Goal: Transaction & Acquisition: Purchase product/service

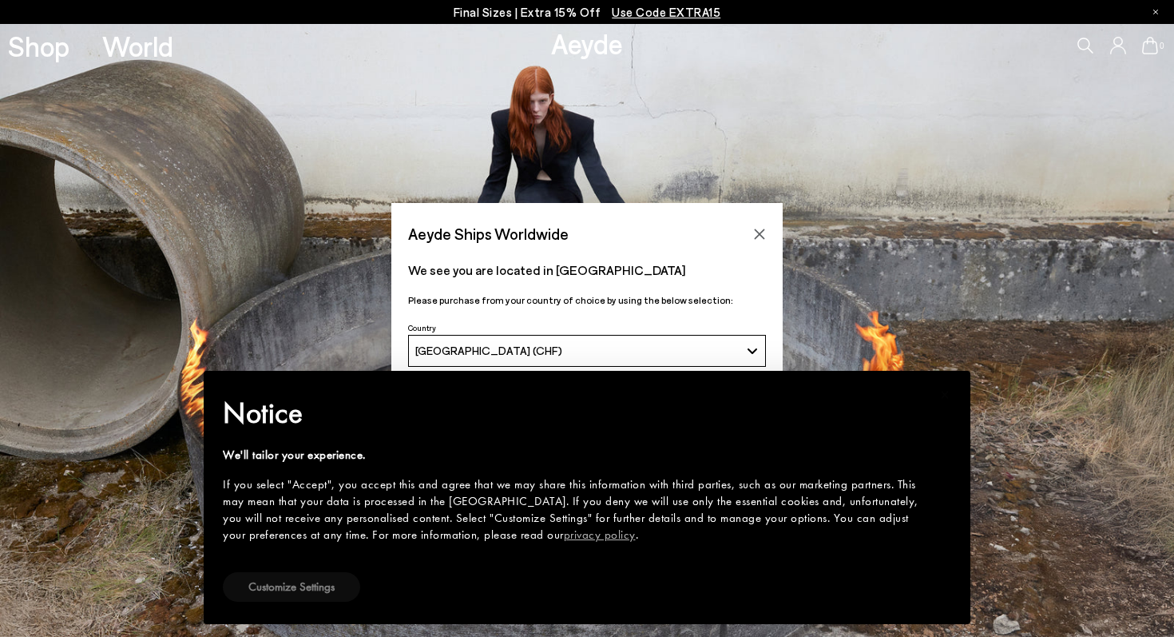
click at [287, 582] on button "Customize Settings" at bounding box center [291, 587] width 137 height 30
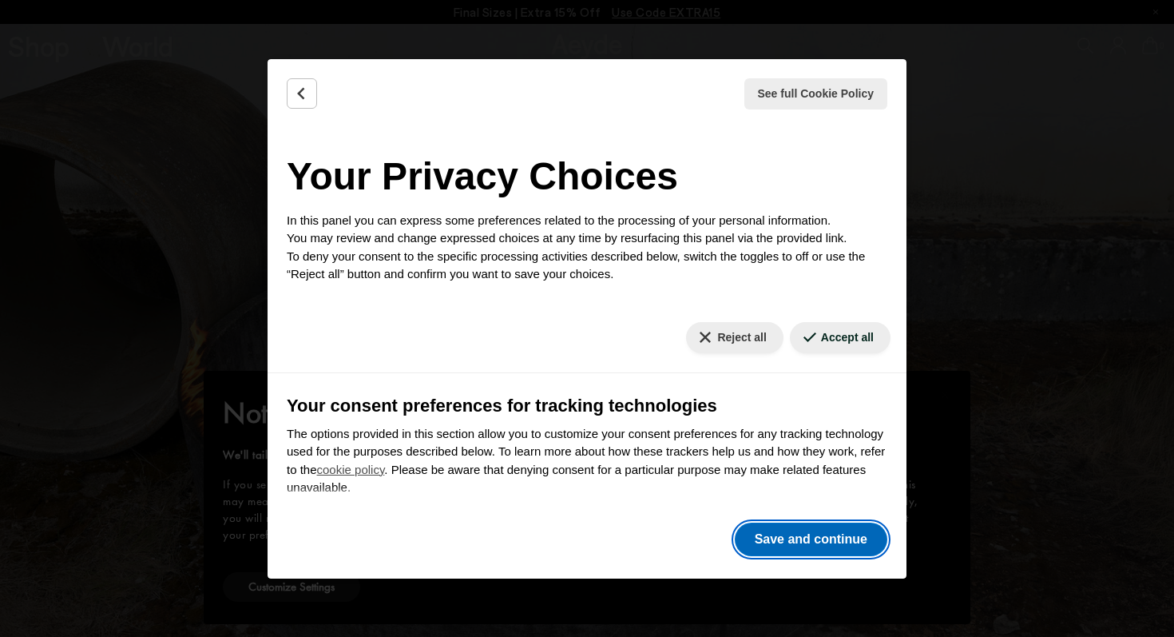
click at [812, 542] on button "Save and continue" at bounding box center [811, 539] width 153 height 34
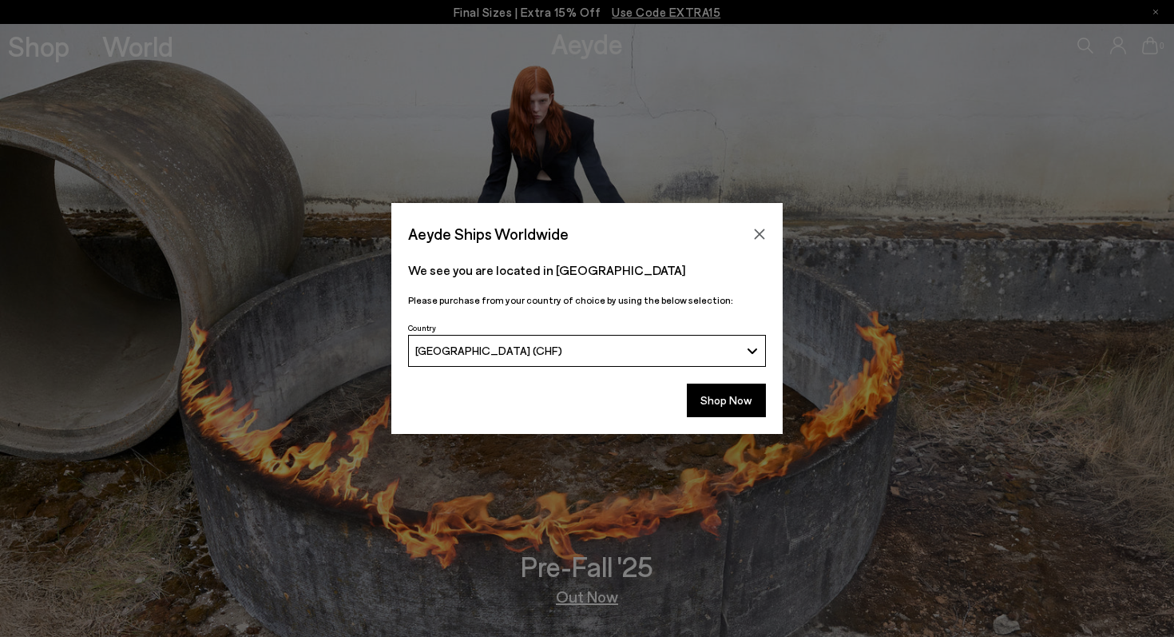
click at [622, 345] on div "[GEOGRAPHIC_DATA] (CHF)" at bounding box center [577, 351] width 325 height 14
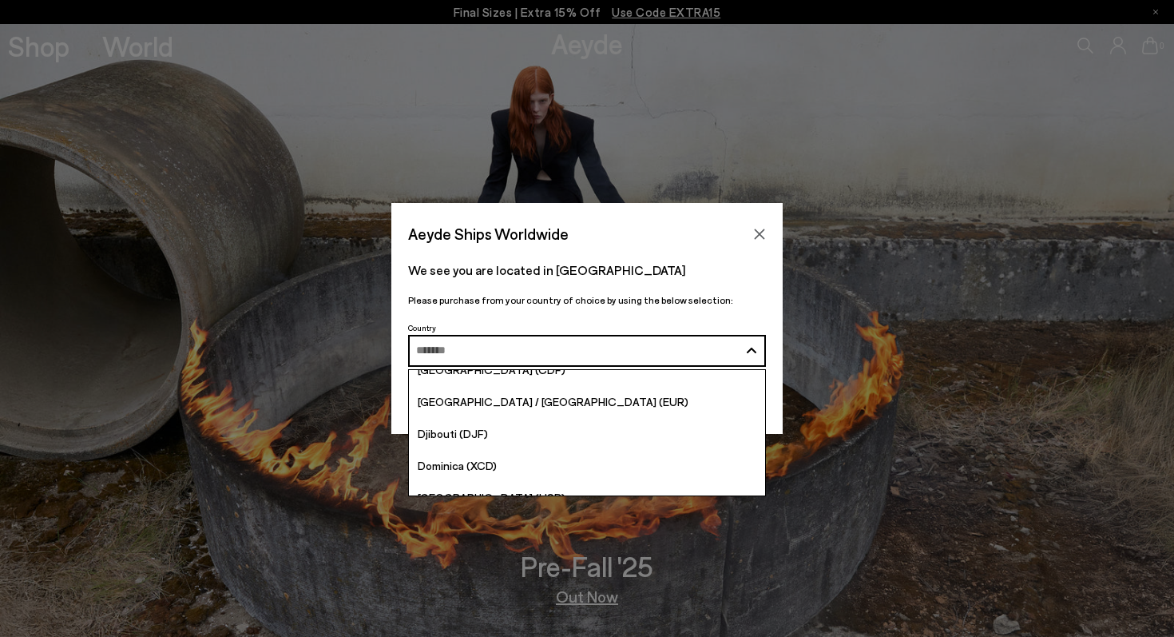
scroll to position [1536, 0]
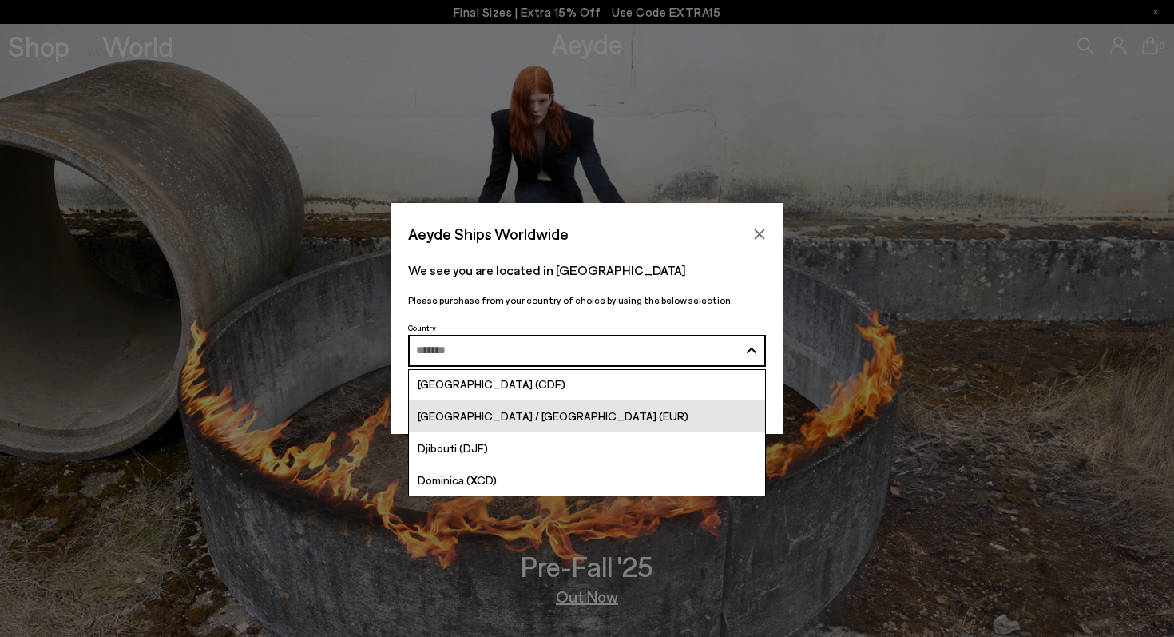
click at [558, 403] on link "[GEOGRAPHIC_DATA] / [GEOGRAPHIC_DATA] (EUR)" at bounding box center [587, 415] width 356 height 32
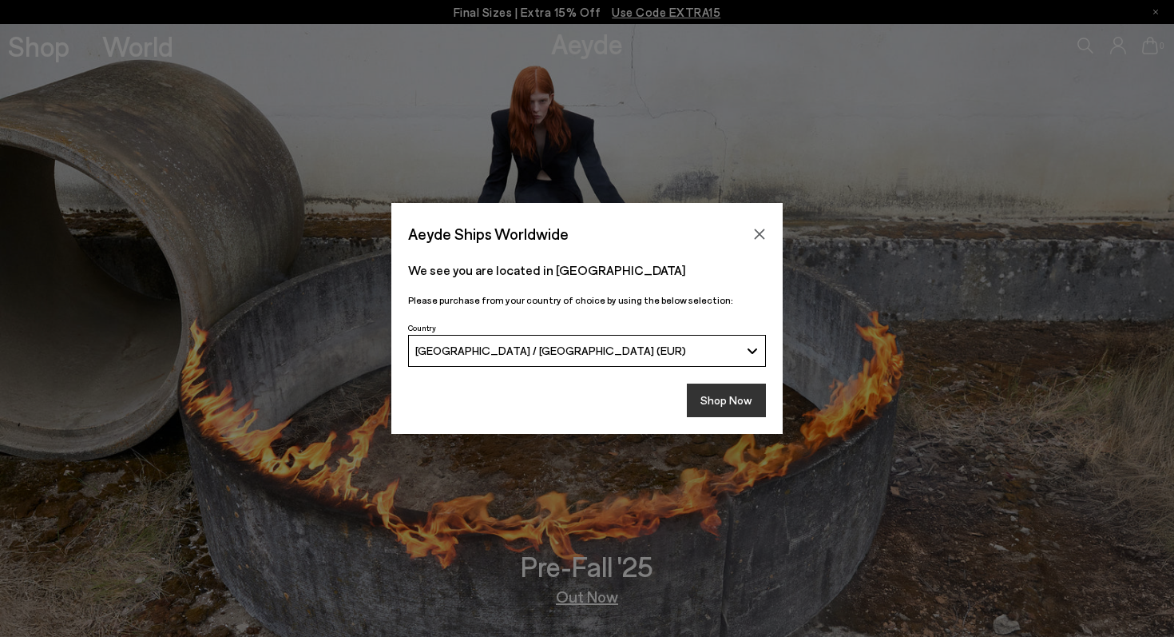
click at [711, 400] on button "Shop Now" at bounding box center [726, 400] width 79 height 34
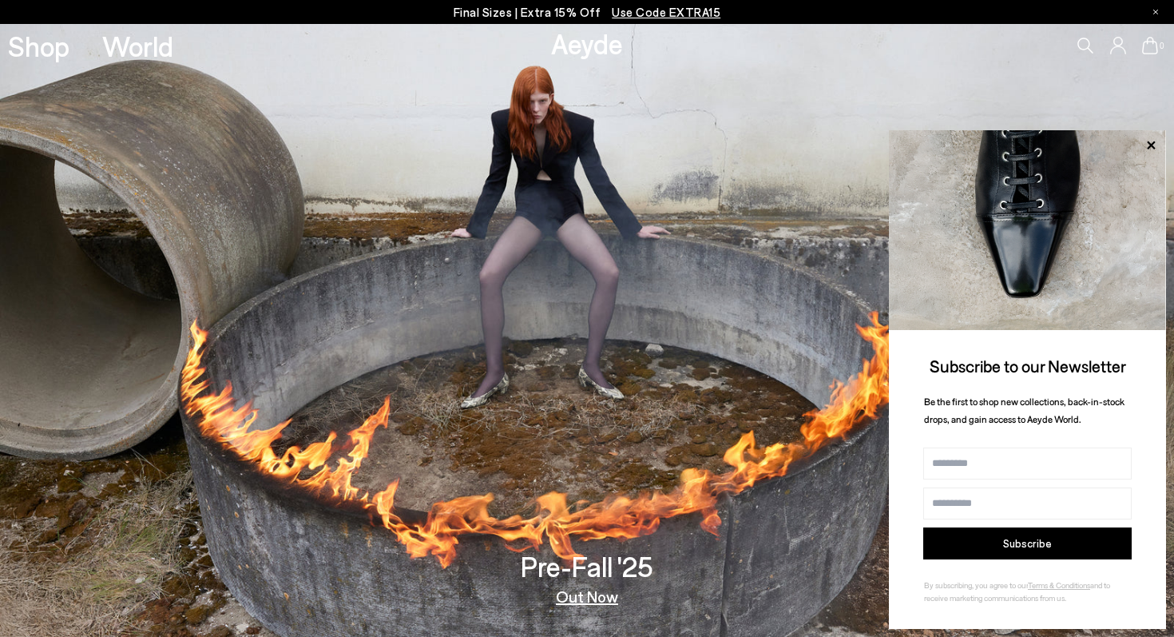
click at [563, 15] on p "Final Sizes | Extra 15% Off Use Code EXTRA15" at bounding box center [588, 12] width 268 height 20
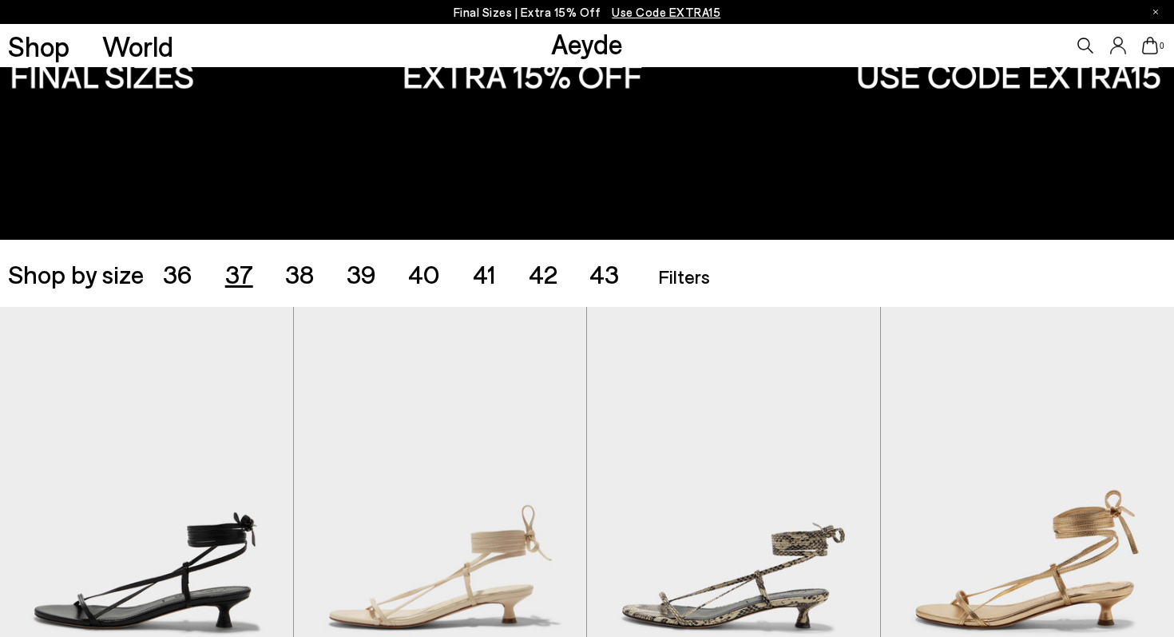
click at [239, 280] on span "37" at bounding box center [239, 273] width 28 height 30
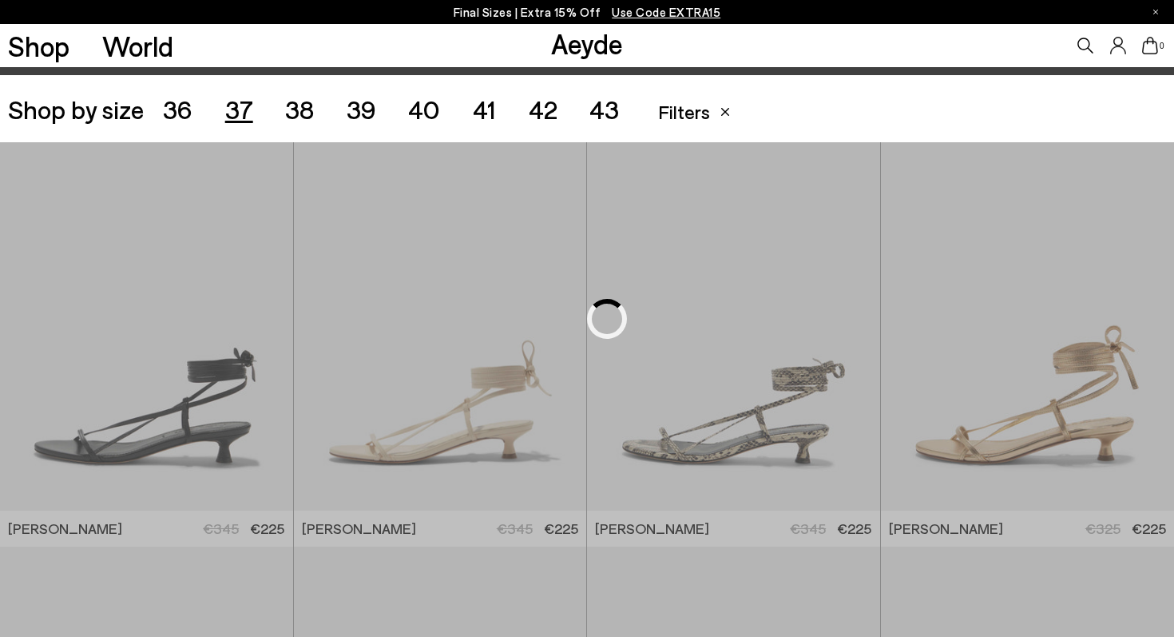
scroll to position [328, 0]
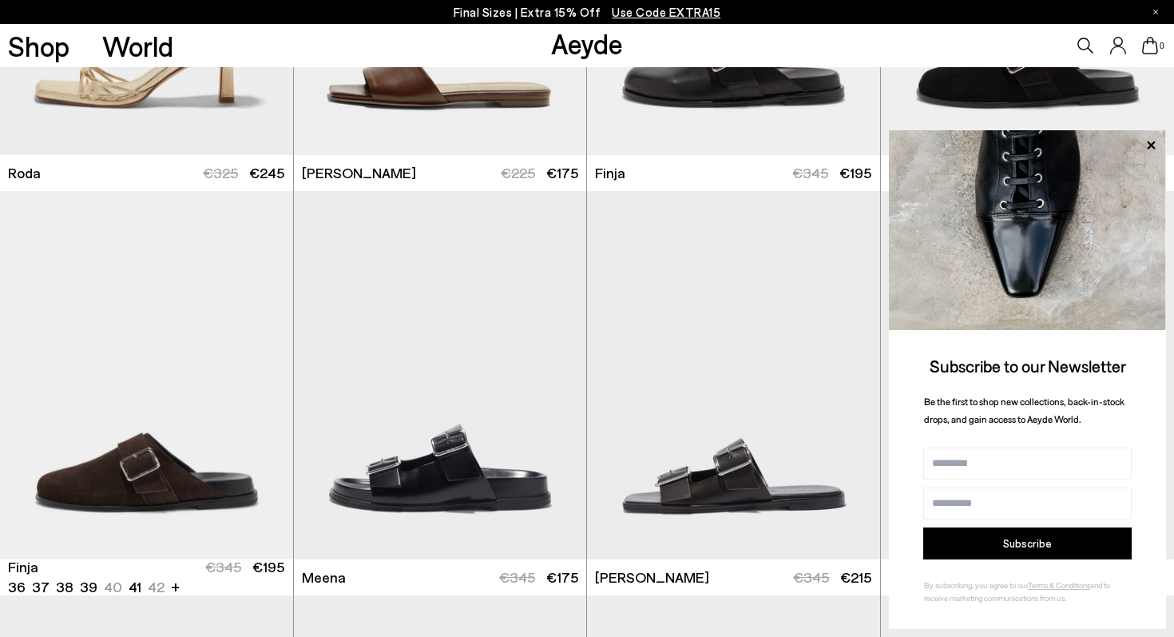
scroll to position [3095, 0]
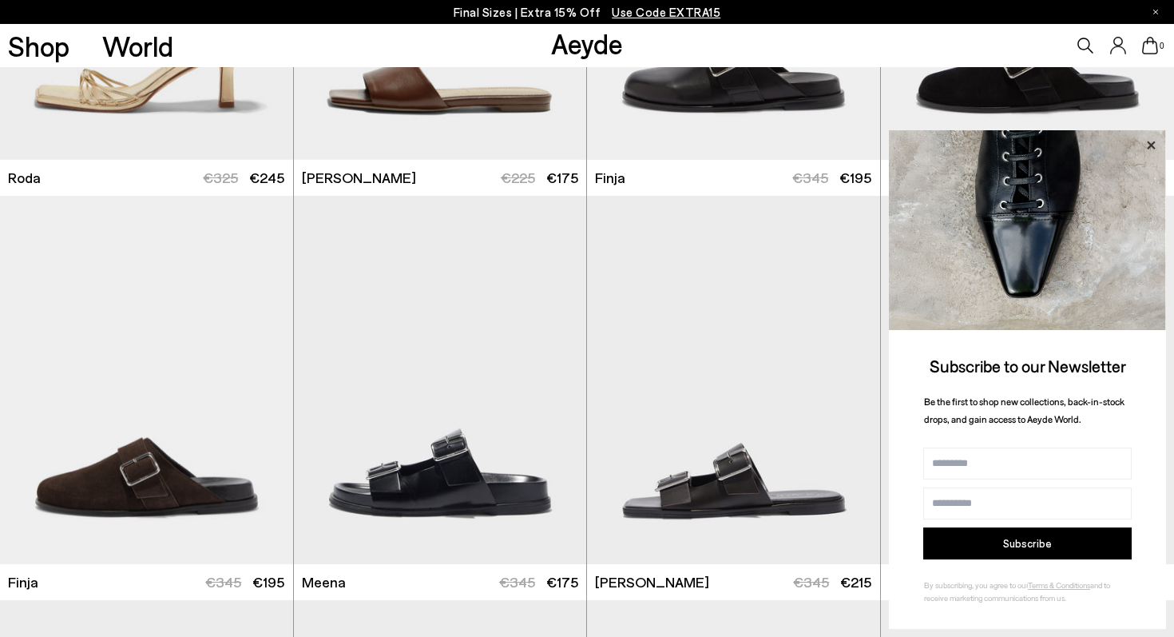
click at [1150, 145] on icon at bounding box center [1151, 145] width 8 height 8
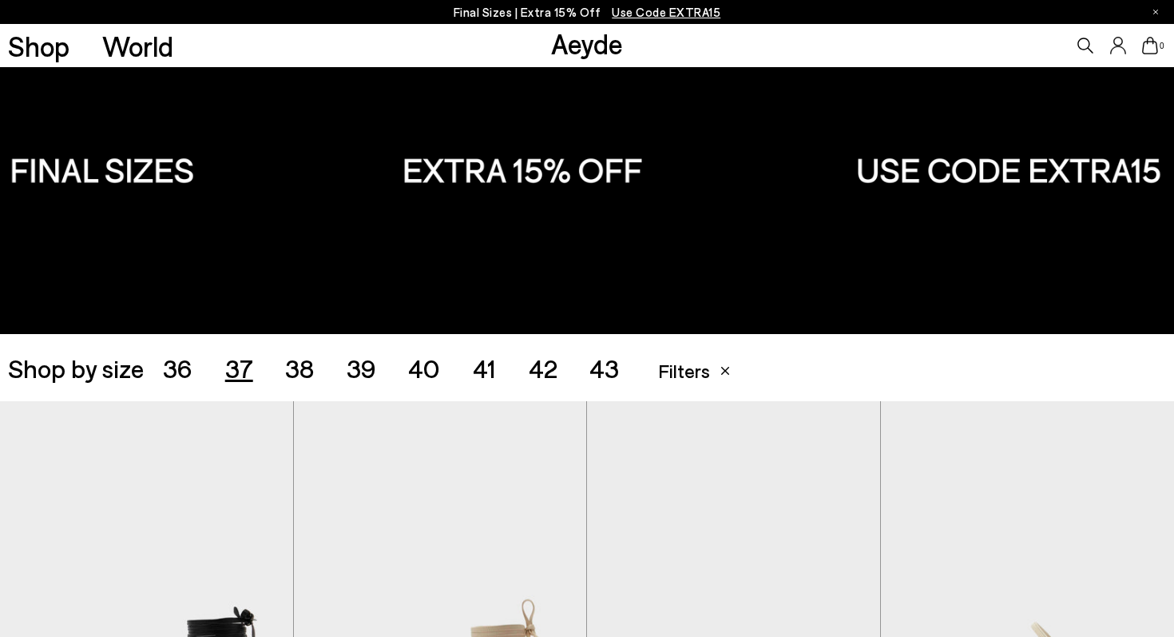
scroll to position [0, 0]
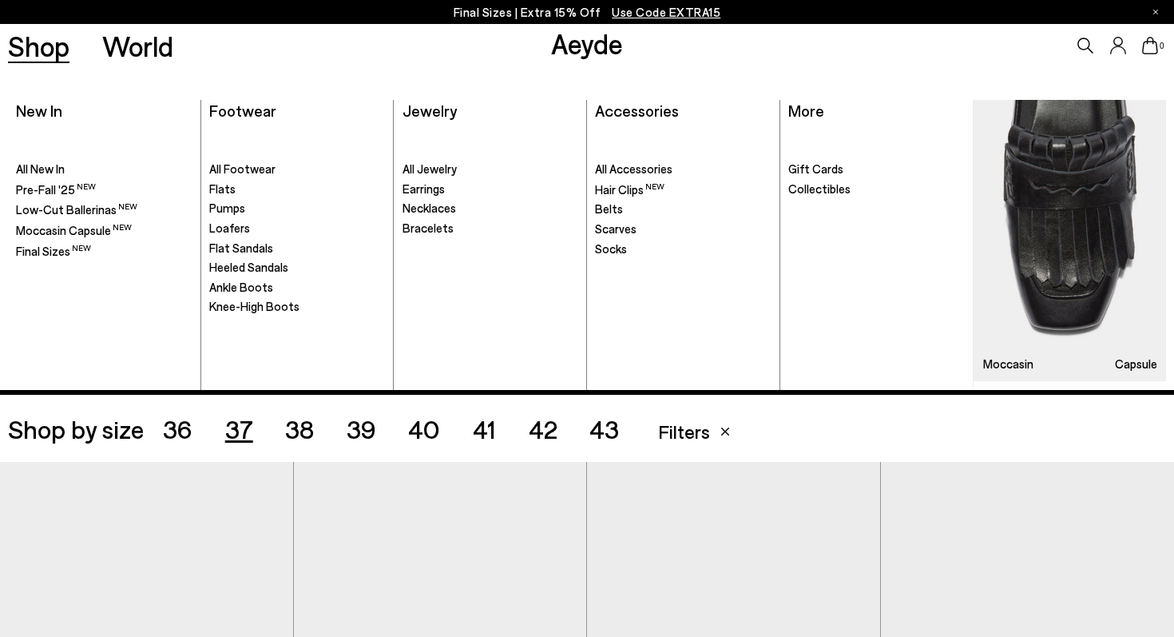
click at [28, 46] on link "Shop" at bounding box center [39, 46] width 62 height 28
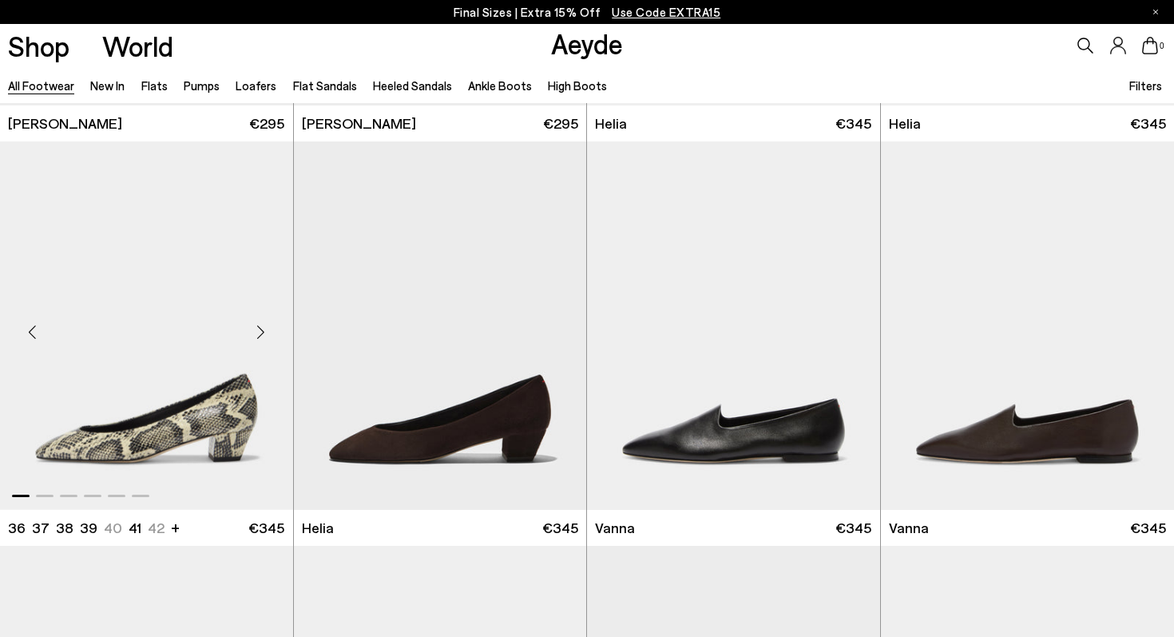
scroll to position [3601, 0]
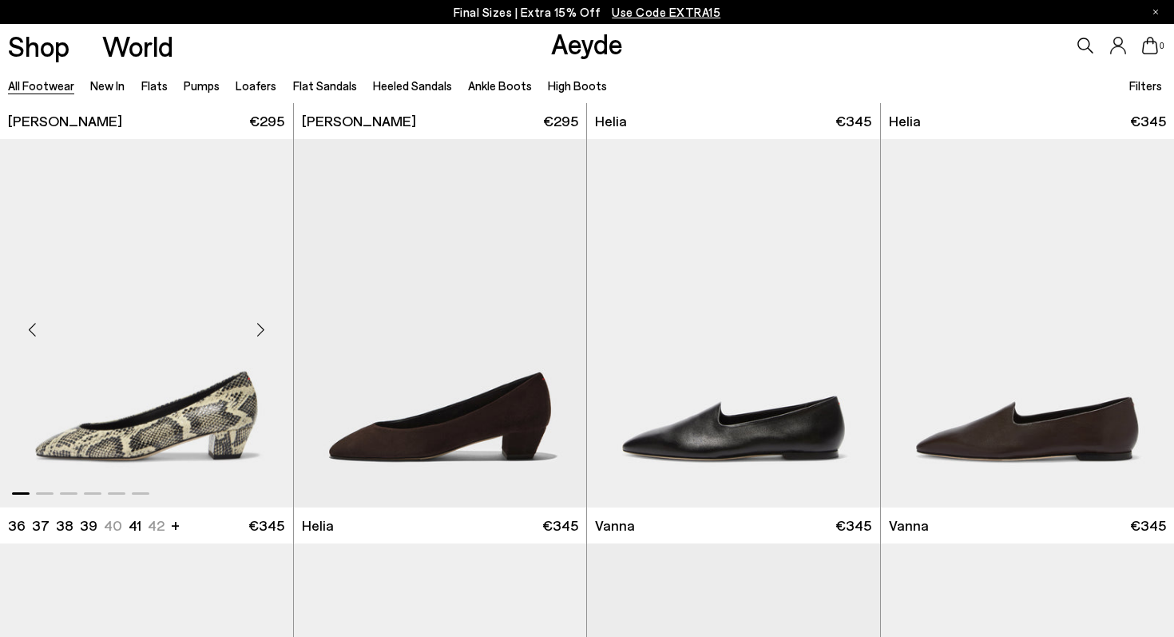
click at [137, 409] on img "1 / 6" at bounding box center [146, 323] width 293 height 368
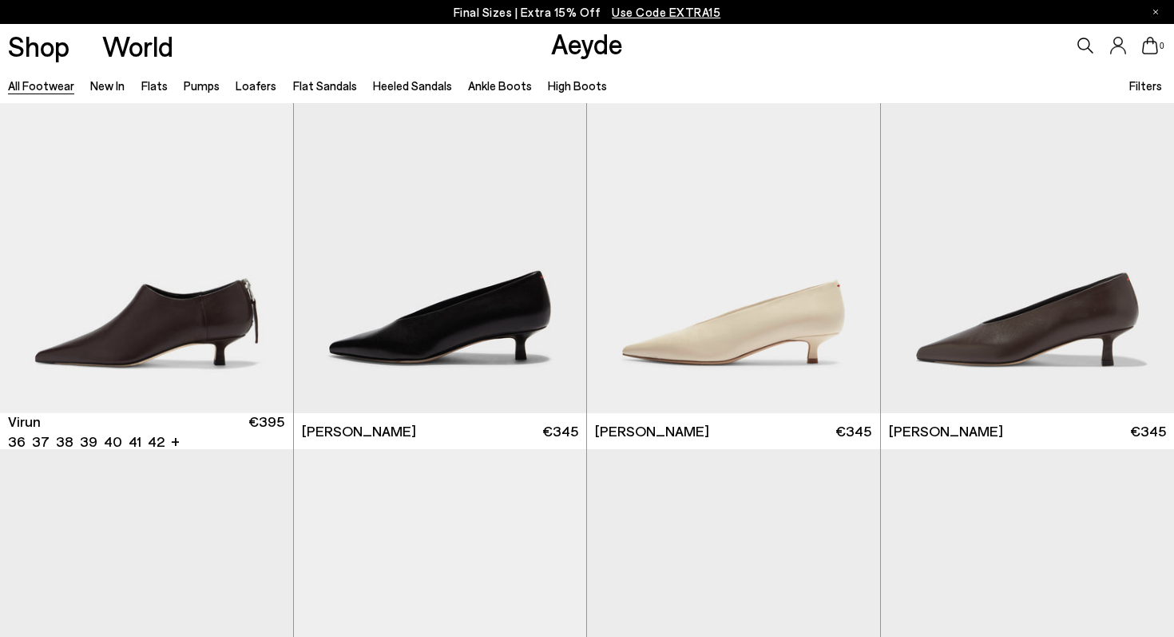
scroll to position [5312, 0]
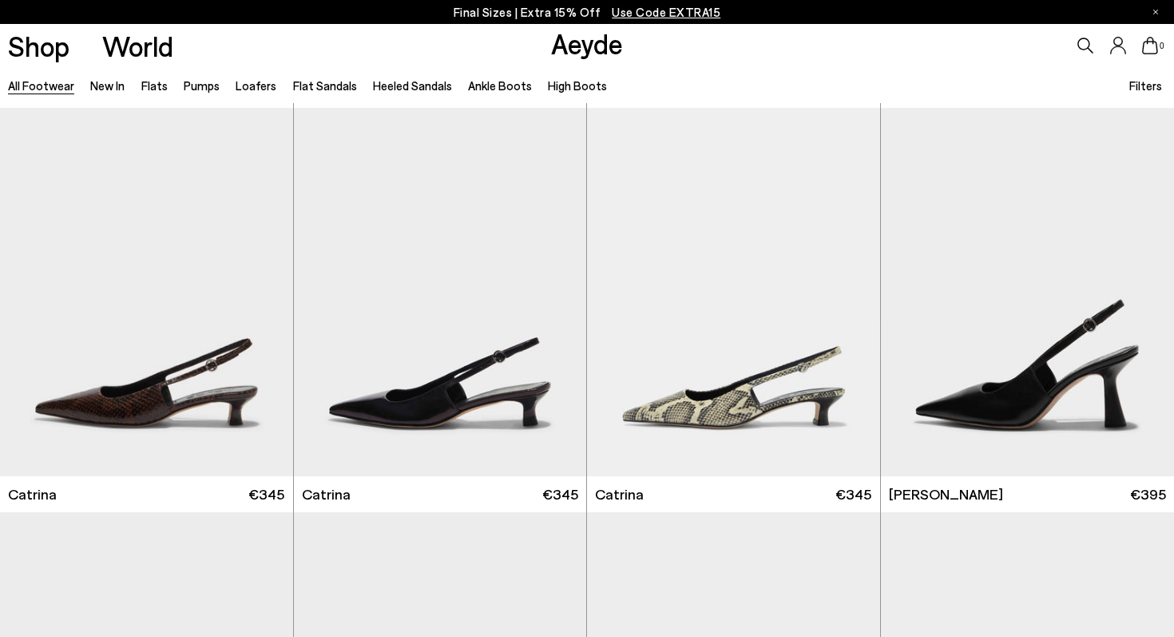
scroll to position [11126, 0]
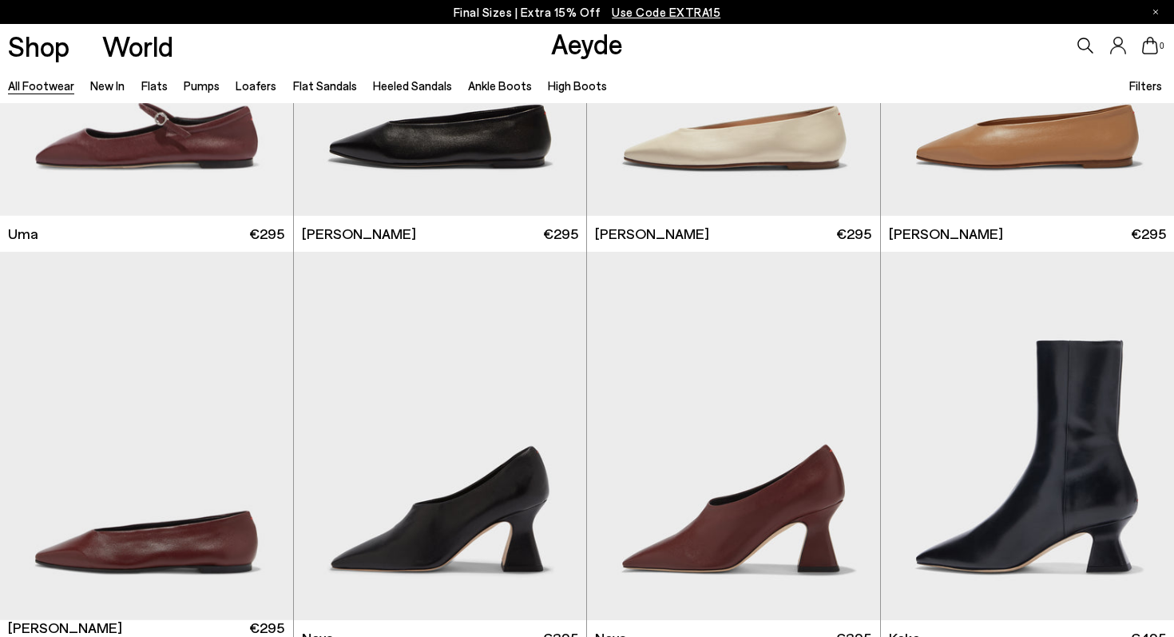
scroll to position [12898, 0]
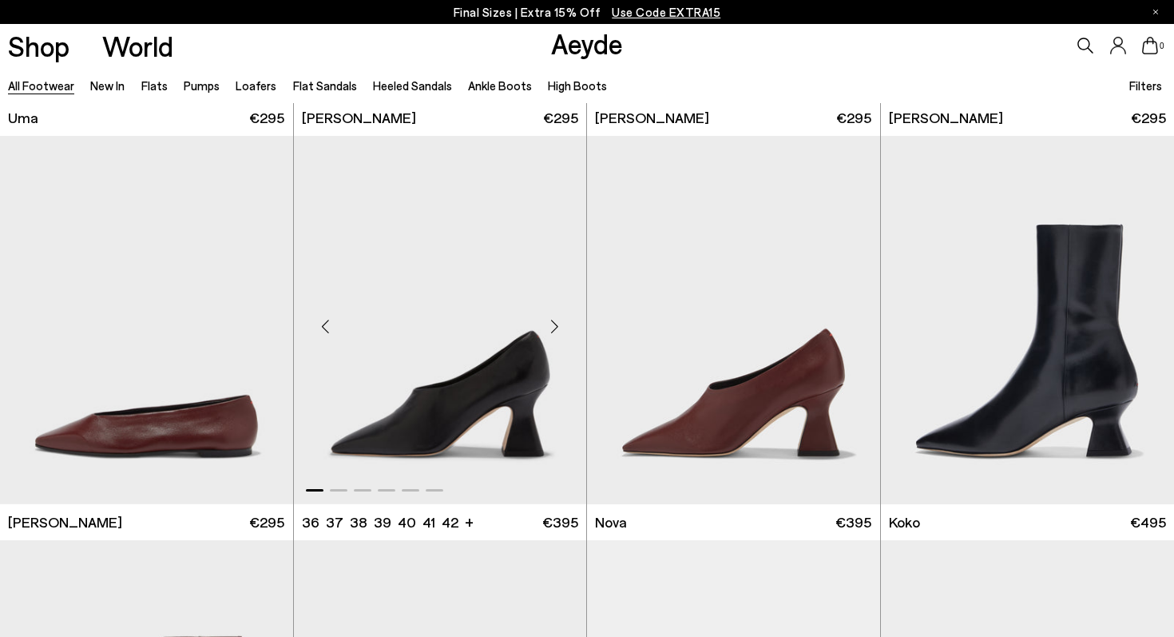
click at [554, 323] on div "Next slide" at bounding box center [554, 326] width 48 height 48
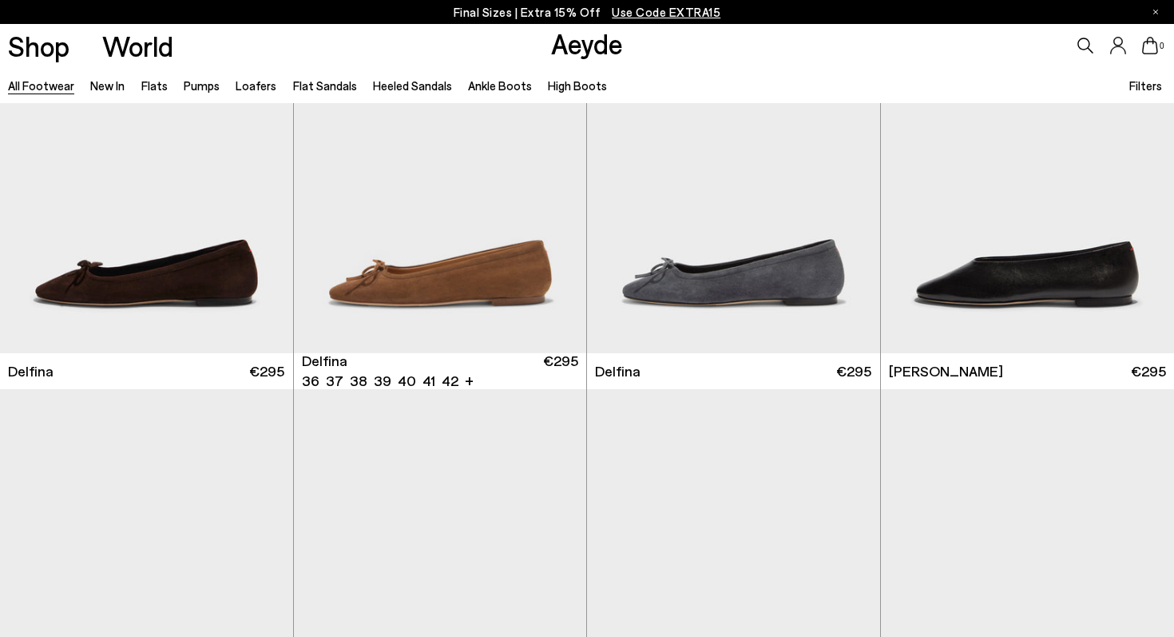
scroll to position [14849, 0]
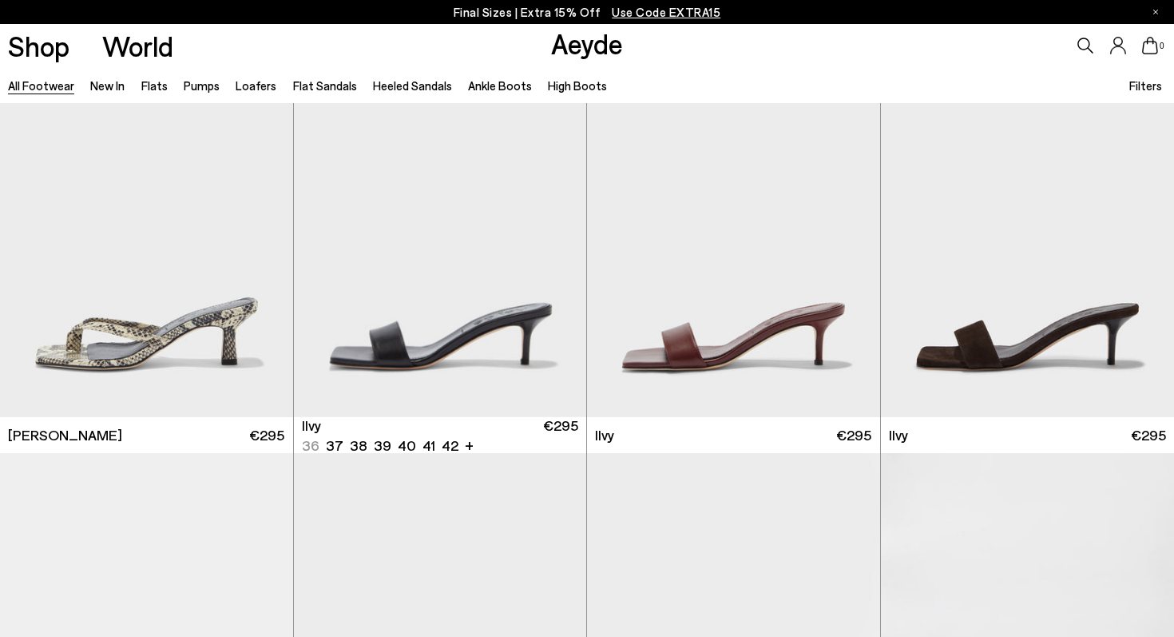
scroll to position [17739, 0]
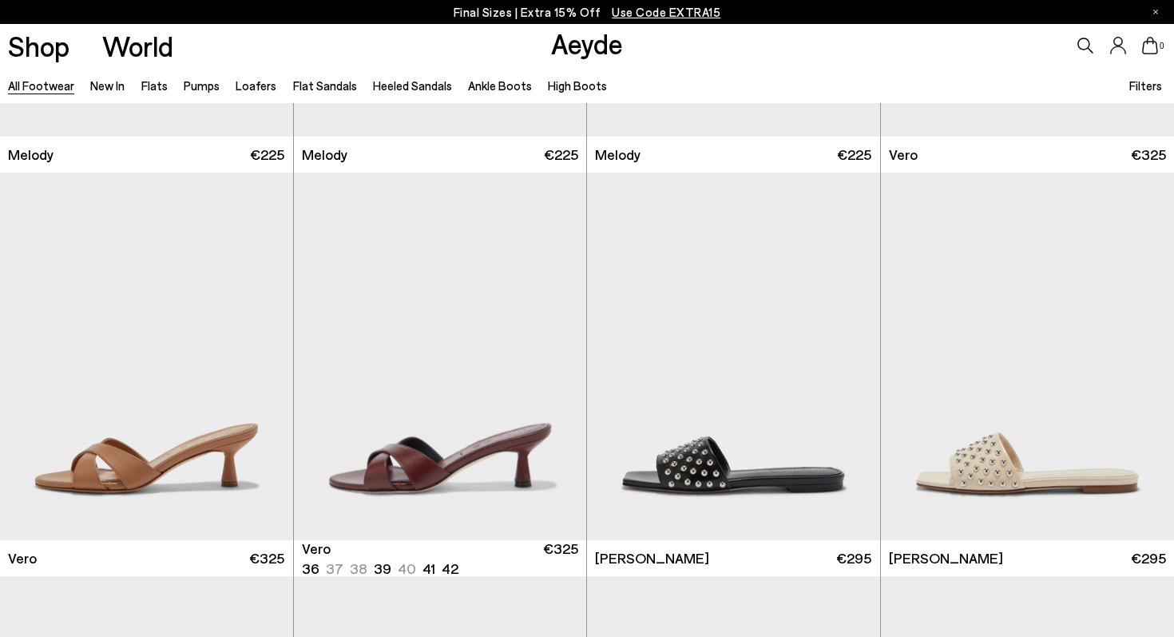
scroll to position [19538, 0]
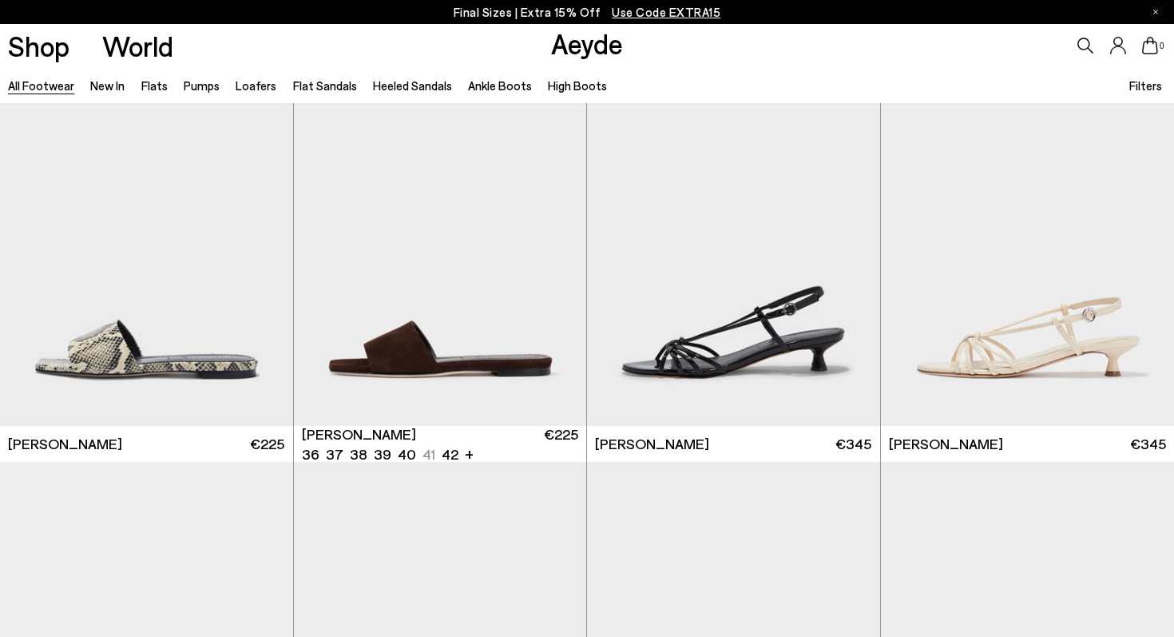
scroll to position [21959, 0]
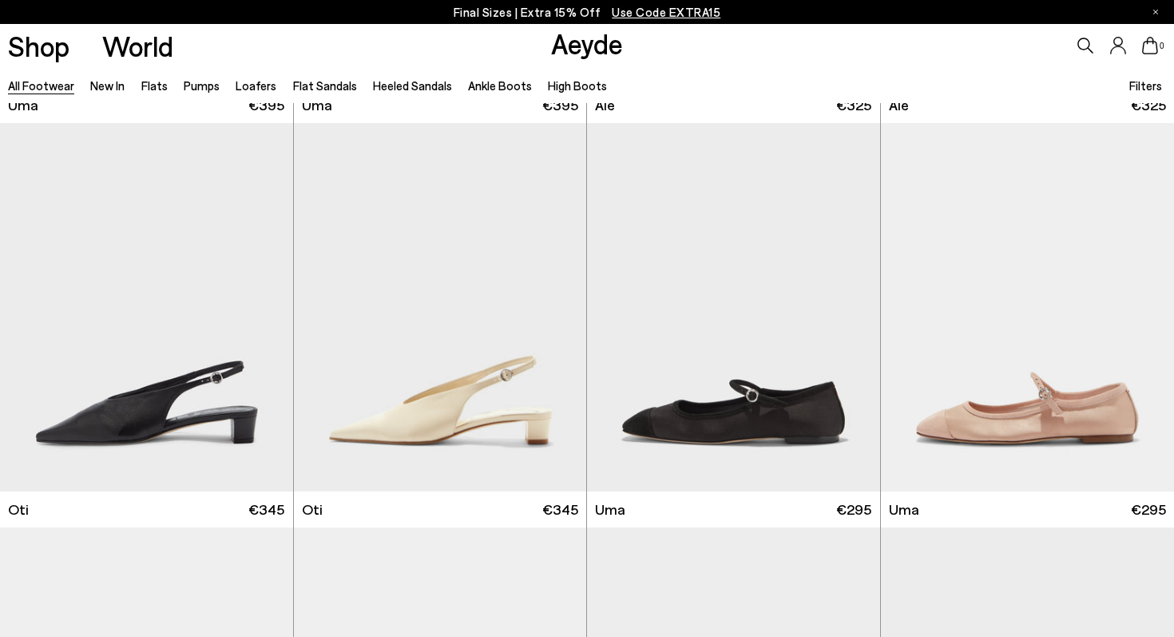
scroll to position [24666, 0]
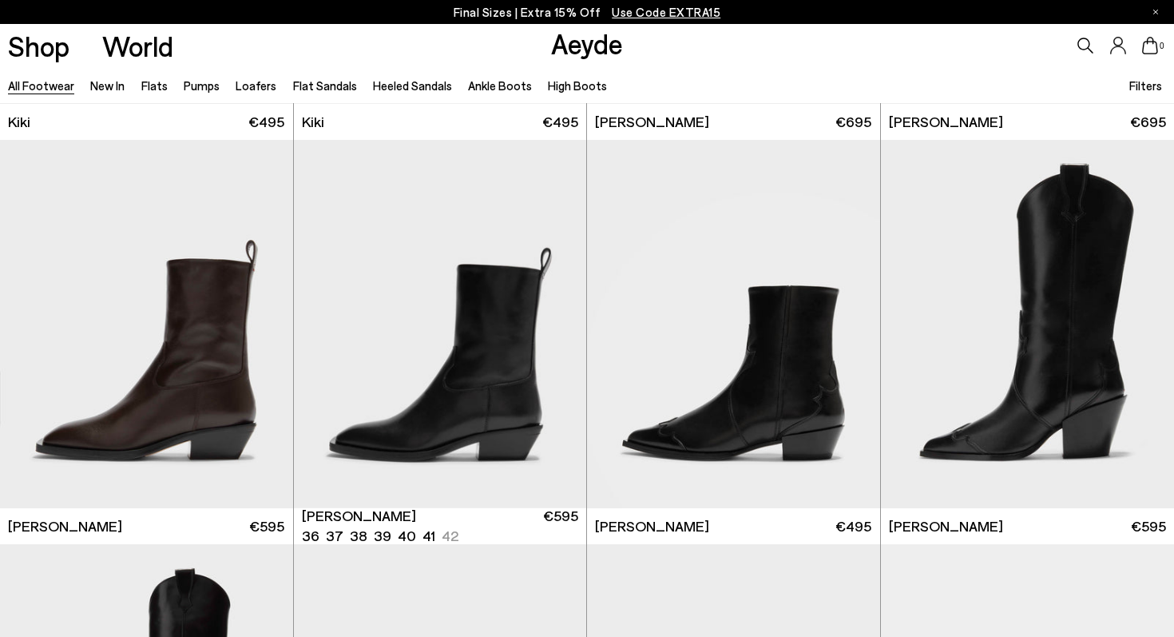
scroll to position [26668, 0]
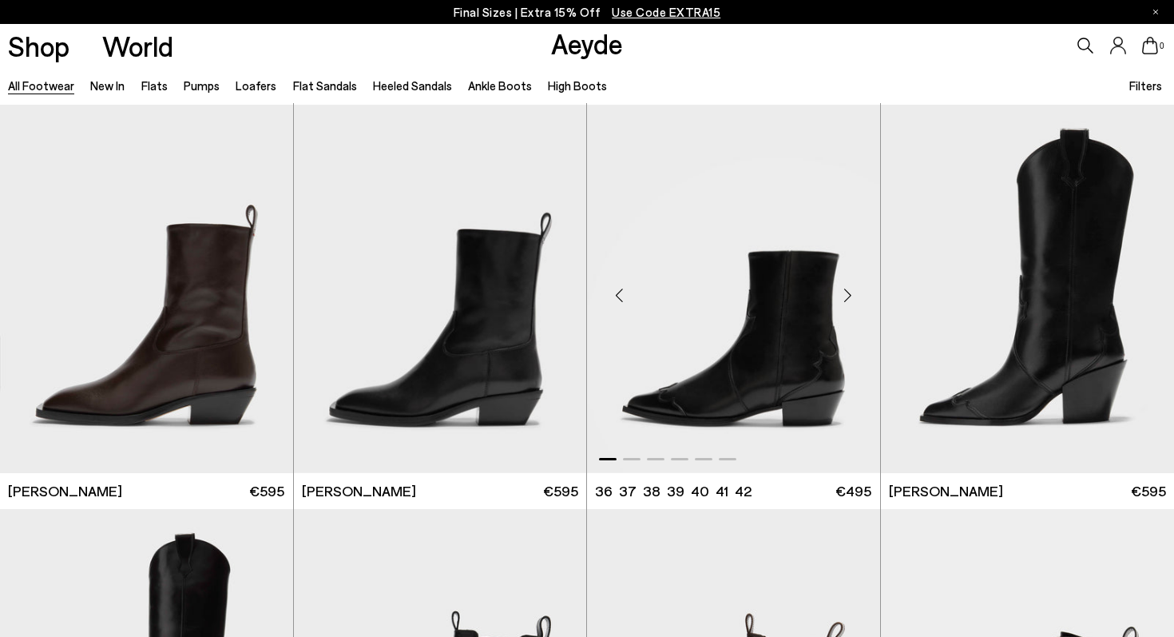
click at [847, 293] on div "Next slide" at bounding box center [848, 295] width 48 height 48
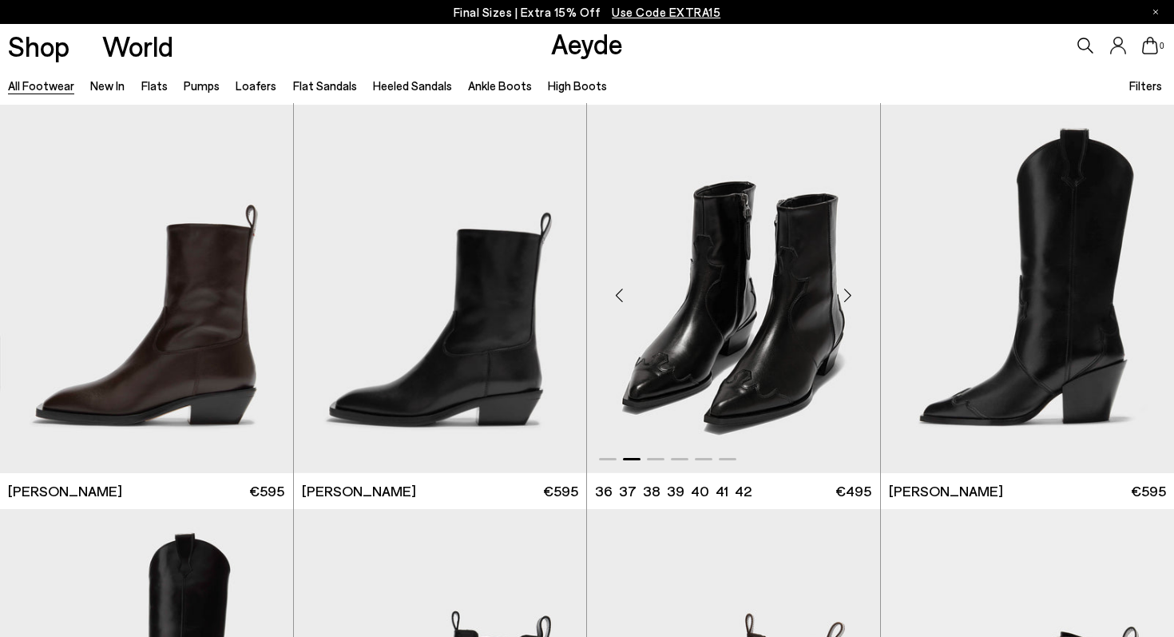
click at [847, 294] on div "Next slide" at bounding box center [848, 295] width 48 height 48
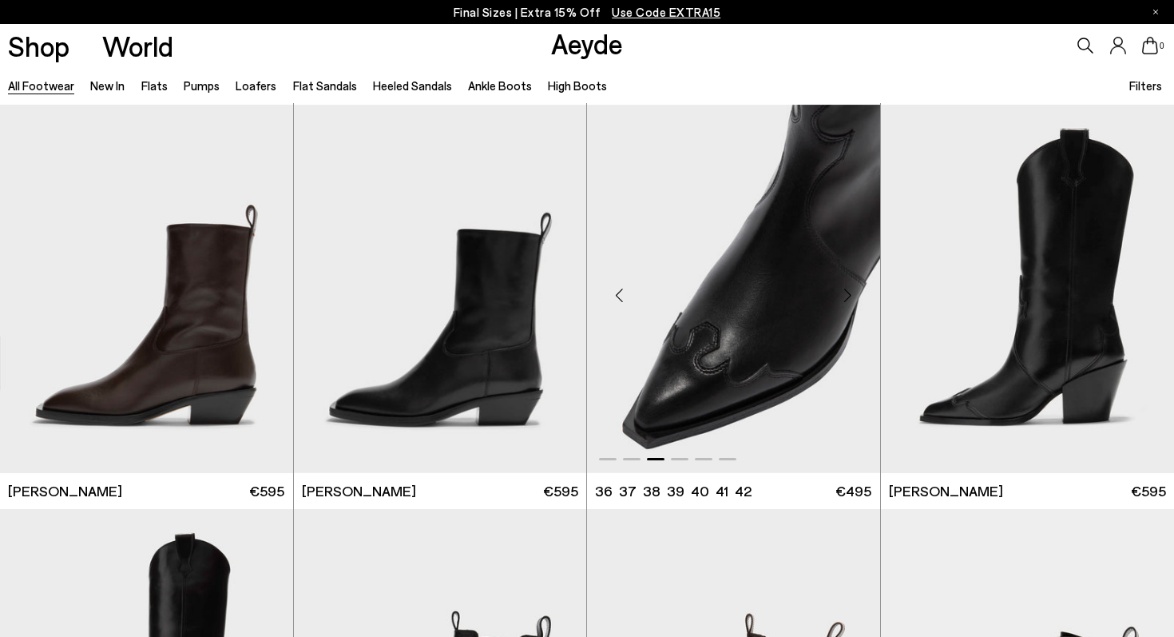
click at [847, 294] on div "Next slide" at bounding box center [848, 295] width 48 height 48
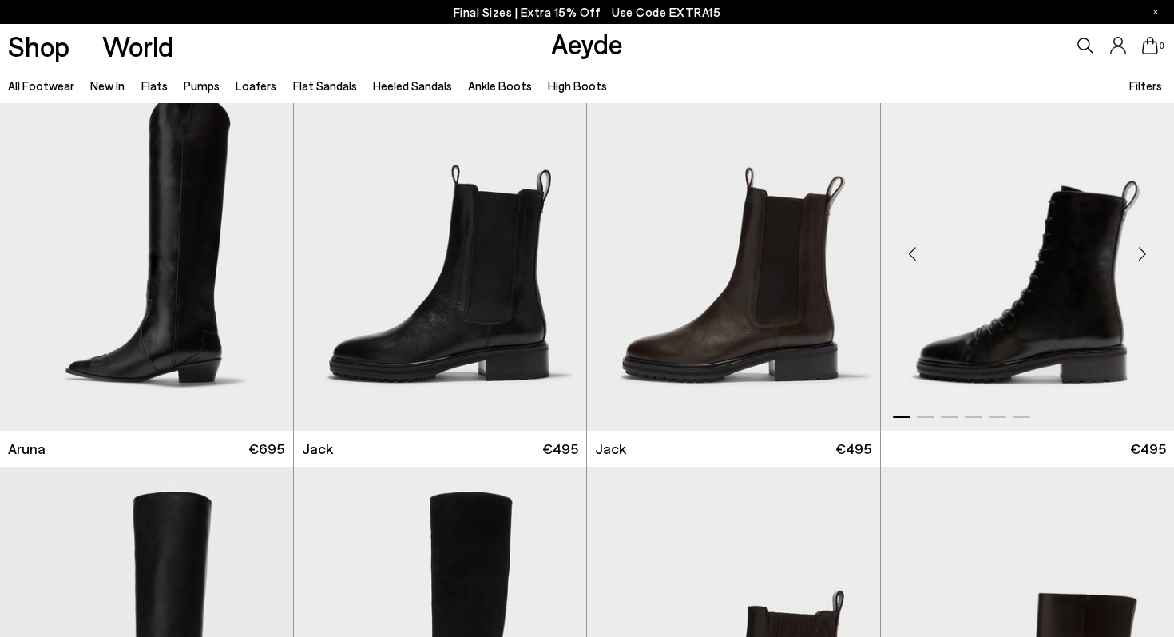
scroll to position [27112, 0]
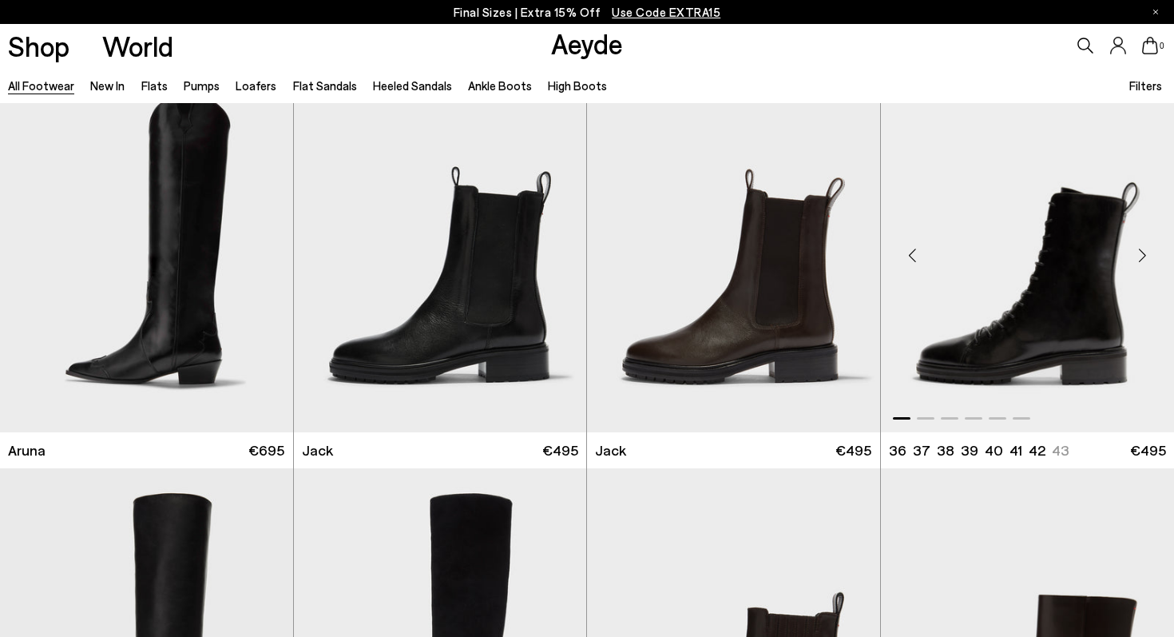
click at [1138, 255] on div "Next slide" at bounding box center [1142, 255] width 48 height 48
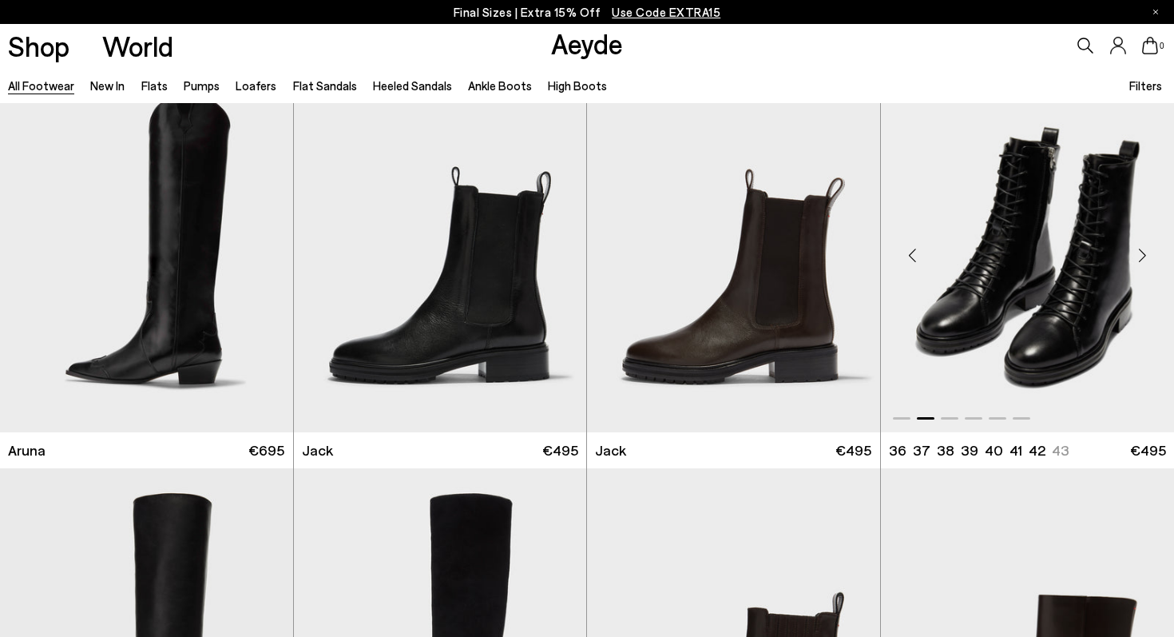
click at [1138, 255] on div "Next slide" at bounding box center [1142, 255] width 48 height 48
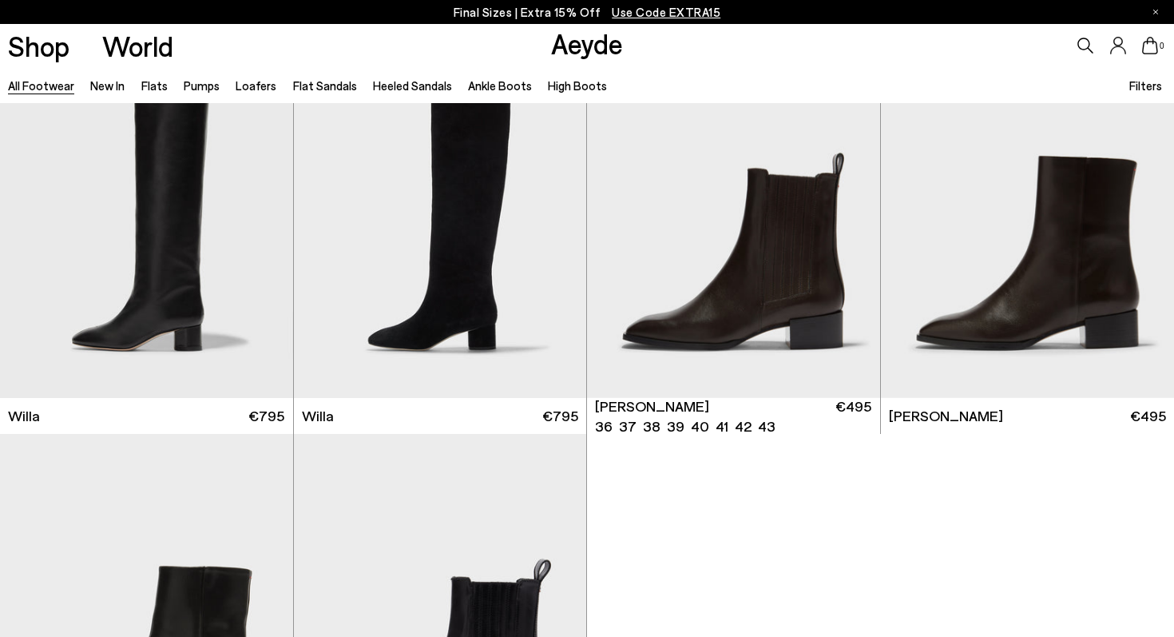
scroll to position [27442, 0]
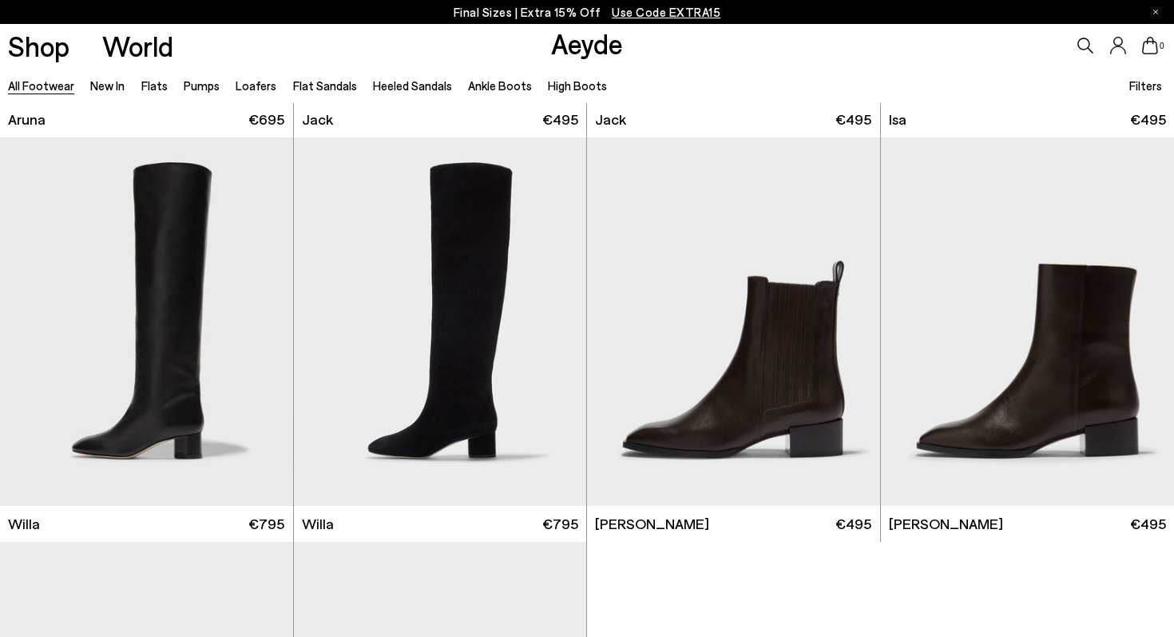
click at [1154, 50] on icon at bounding box center [1150, 46] width 16 height 18
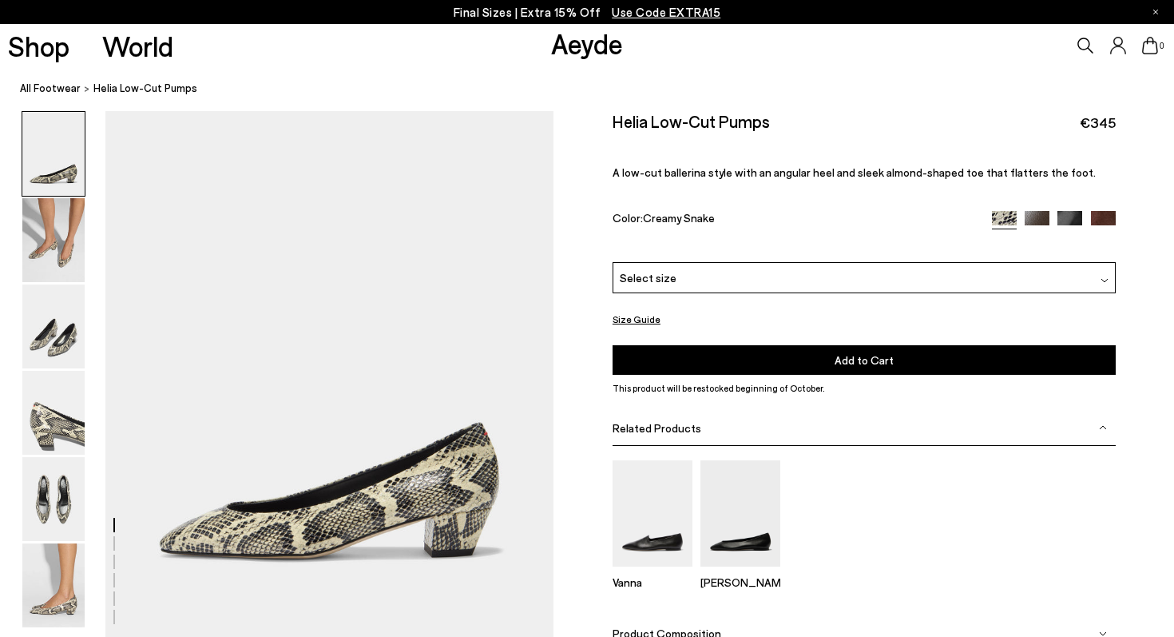
click at [729, 262] on div "Select size" at bounding box center [864, 277] width 503 height 31
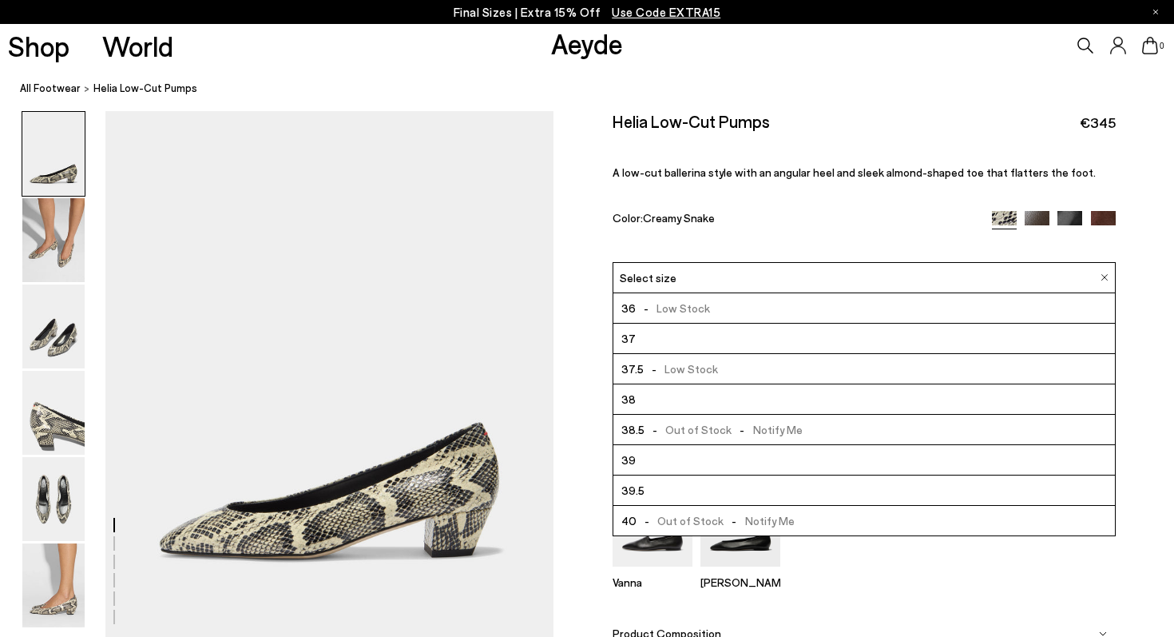
click at [708, 324] on li "37" at bounding box center [865, 339] width 502 height 30
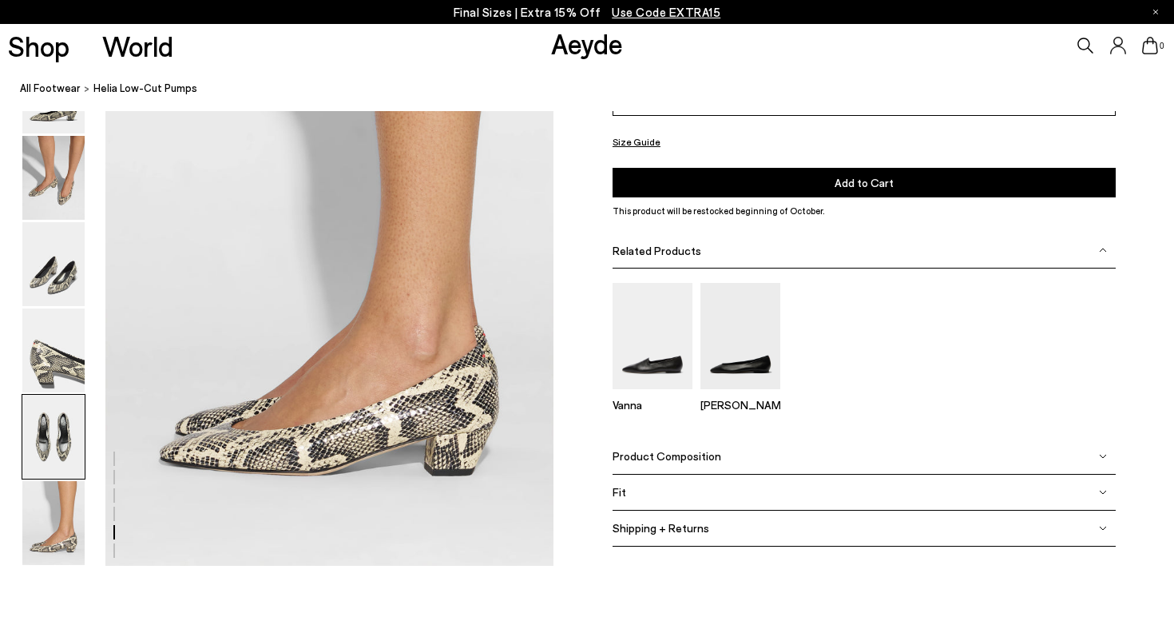
scroll to position [3108, 0]
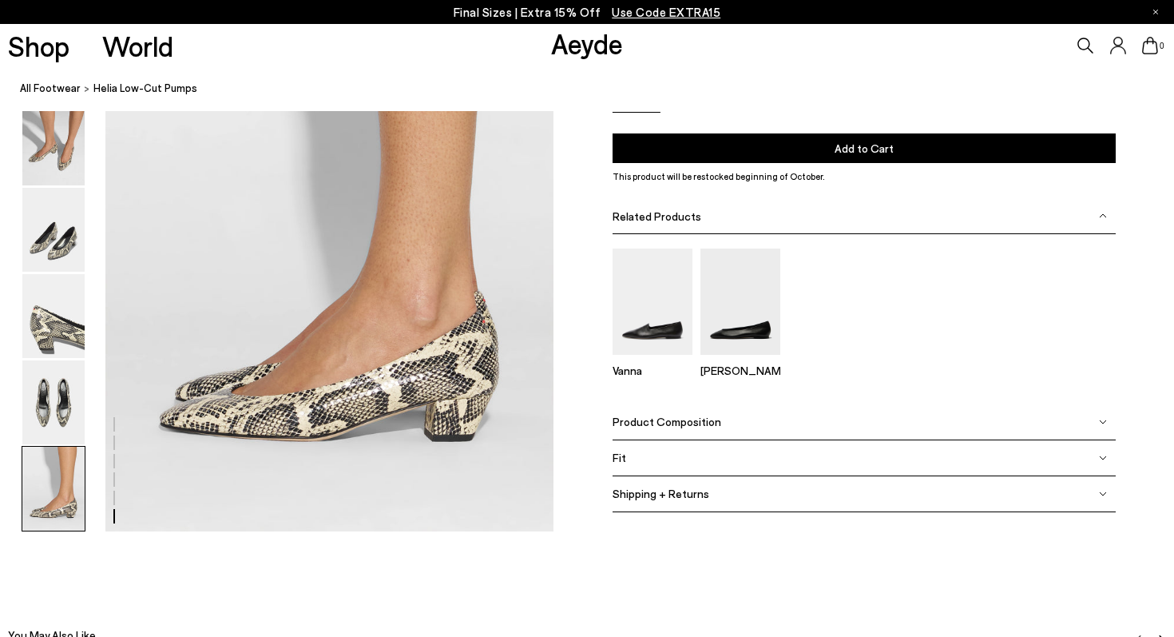
click at [907, 149] on button "Add to Cart Select a Size First" at bounding box center [864, 148] width 503 height 30
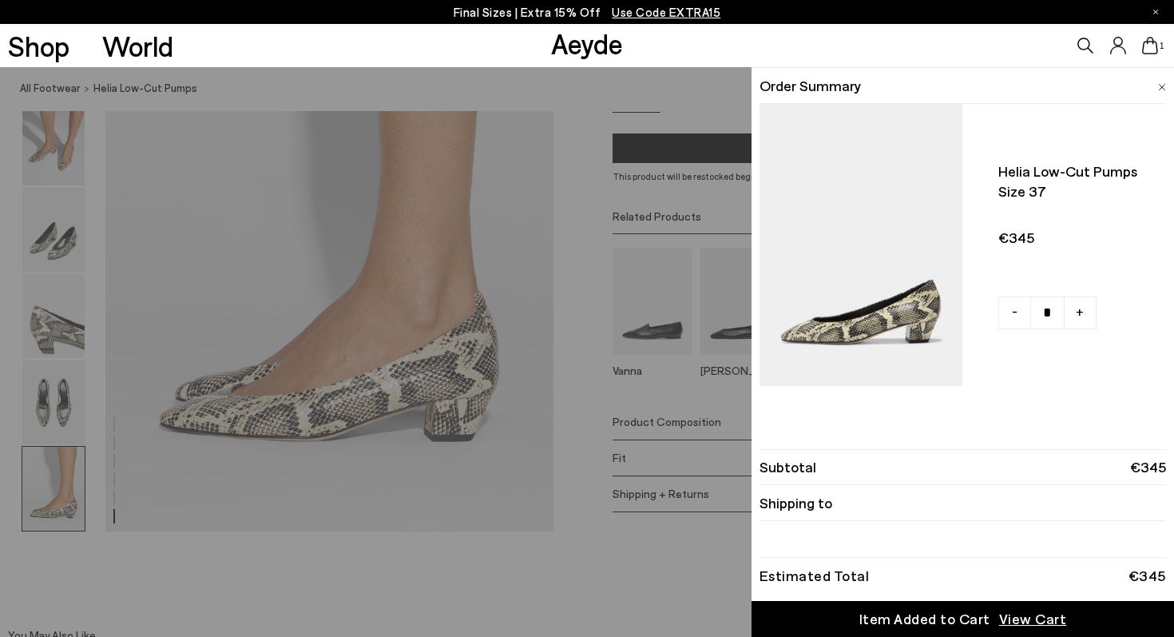
click at [1163, 88] on img at bounding box center [1162, 87] width 8 height 7
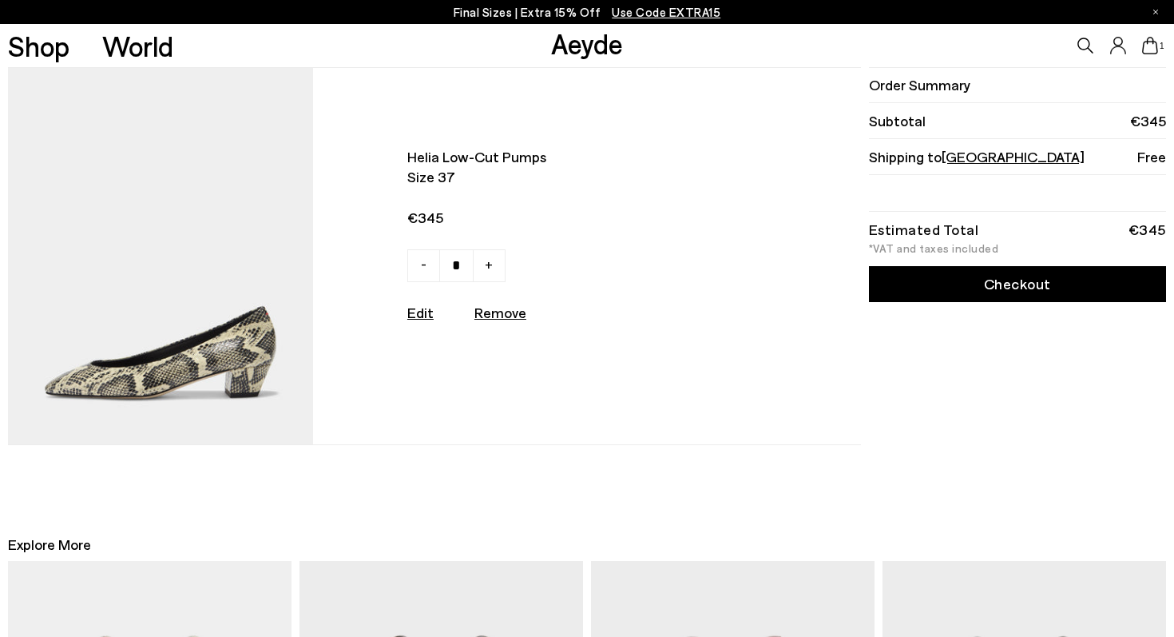
click at [961, 152] on span "[GEOGRAPHIC_DATA]" at bounding box center [1013, 157] width 143 height 18
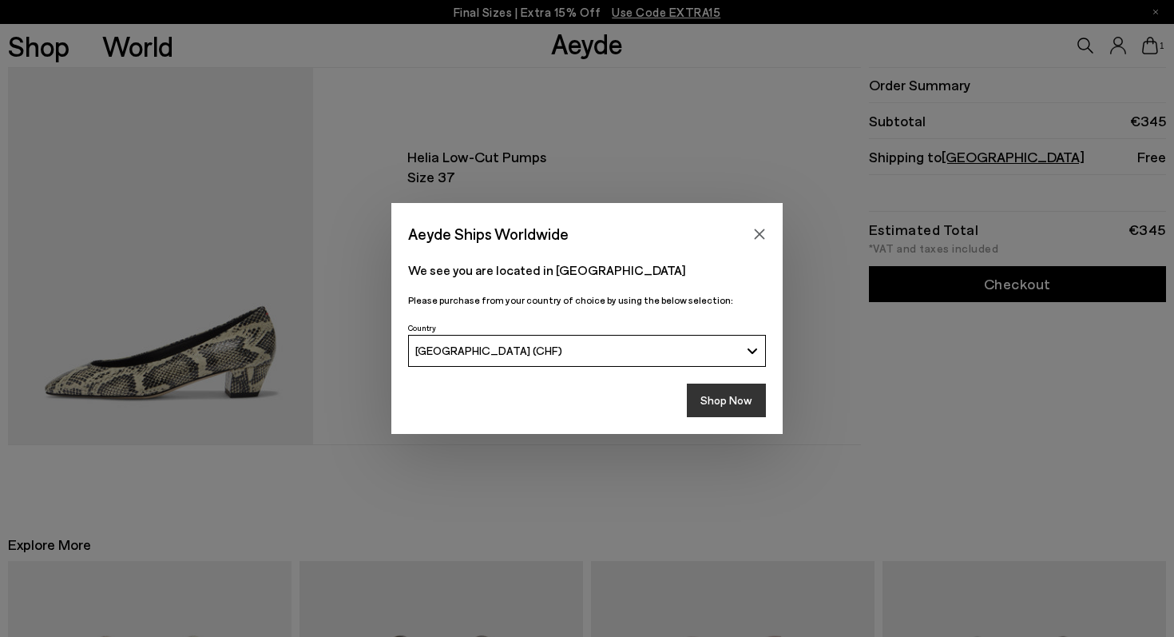
click at [714, 399] on button "Shop Now" at bounding box center [726, 400] width 79 height 34
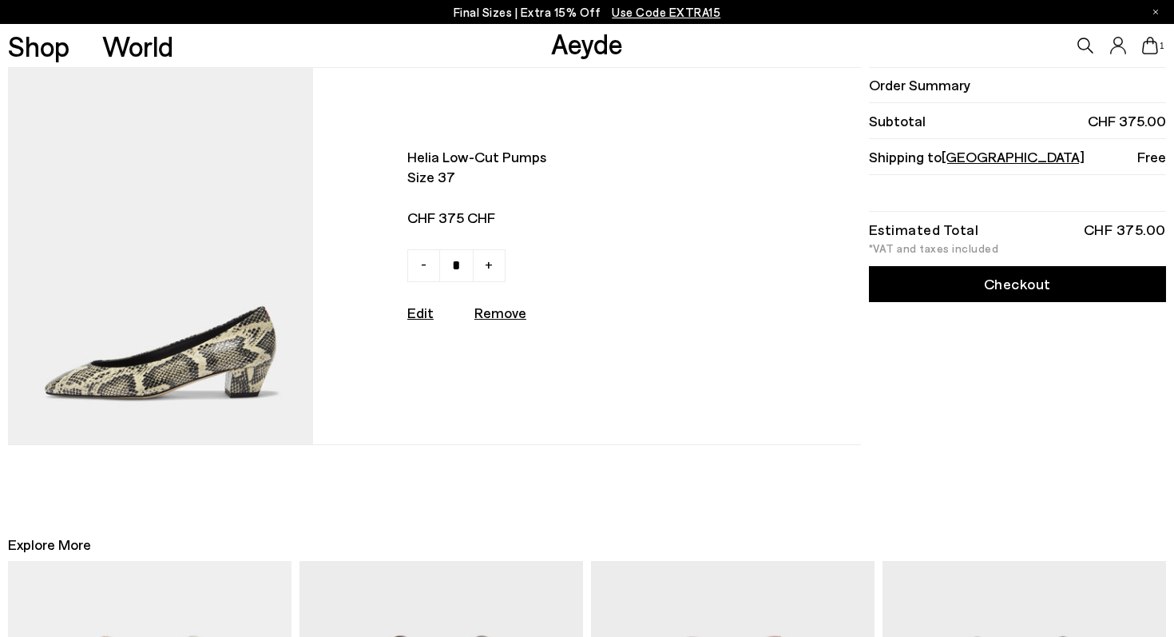
click at [951, 165] on span "Shipping to [GEOGRAPHIC_DATA]" at bounding box center [977, 157] width 216 height 20
click at [959, 161] on span "Switzerland" at bounding box center [1013, 157] width 143 height 18
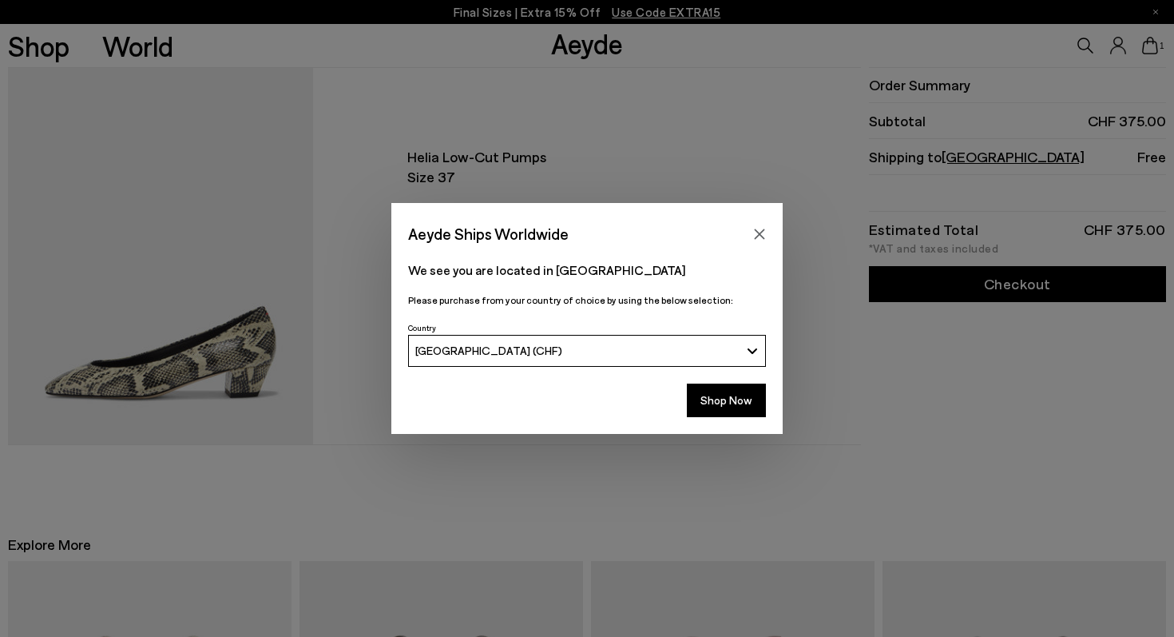
click at [558, 351] on div "[GEOGRAPHIC_DATA] (CHF)" at bounding box center [577, 351] width 325 height 14
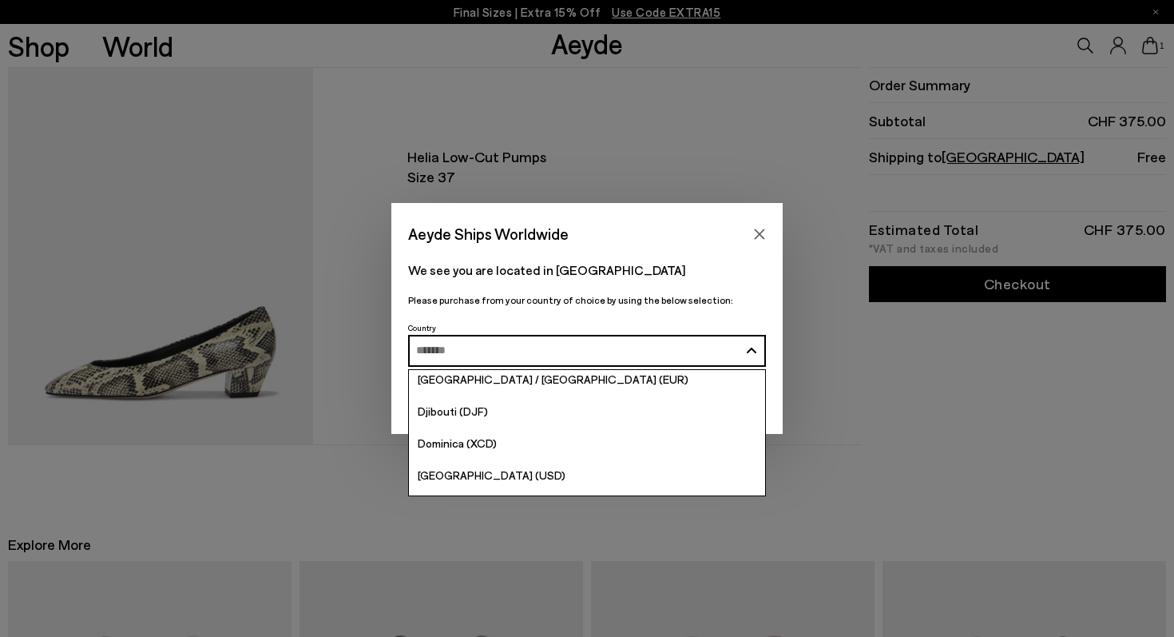
scroll to position [1527, 0]
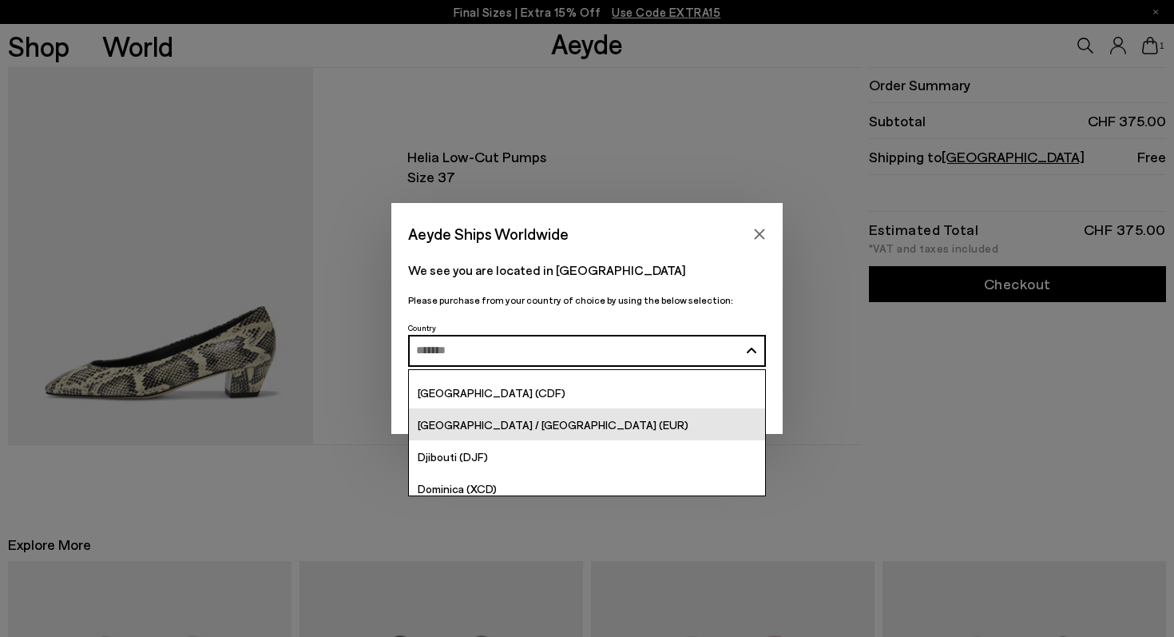
click at [531, 421] on span "[GEOGRAPHIC_DATA] / [GEOGRAPHIC_DATA] (EUR)" at bounding box center [553, 425] width 271 height 14
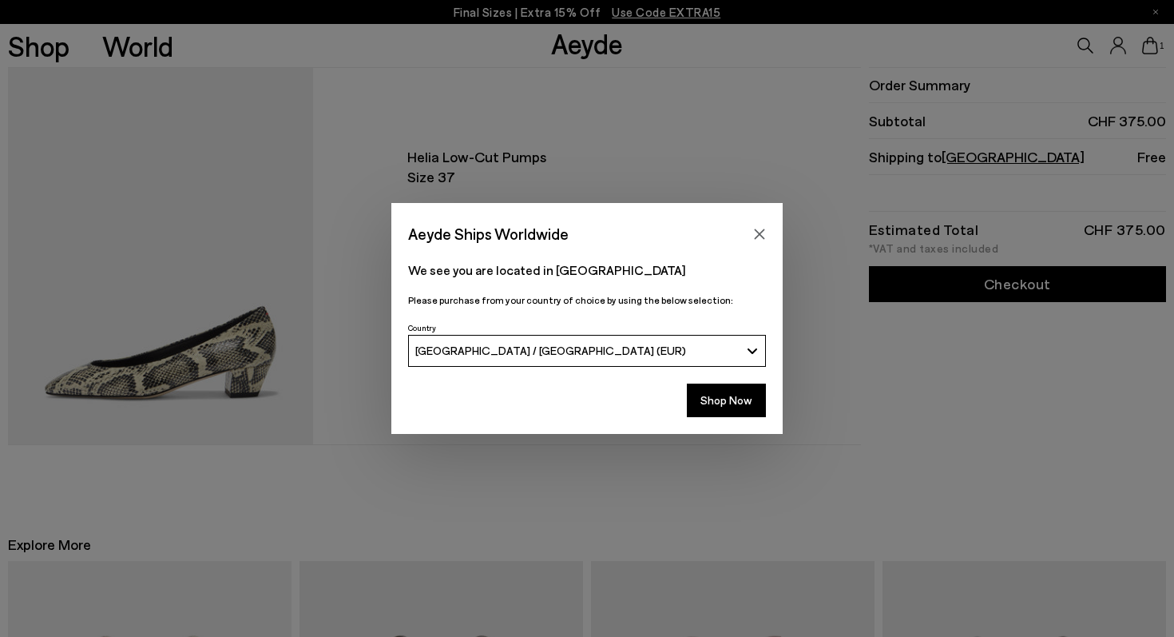
click at [744, 381] on div "Shop Now" at bounding box center [586, 404] width 391 height 59
click at [744, 393] on button "Shop Now" at bounding box center [726, 400] width 79 height 34
